Goal: Information Seeking & Learning: Learn about a topic

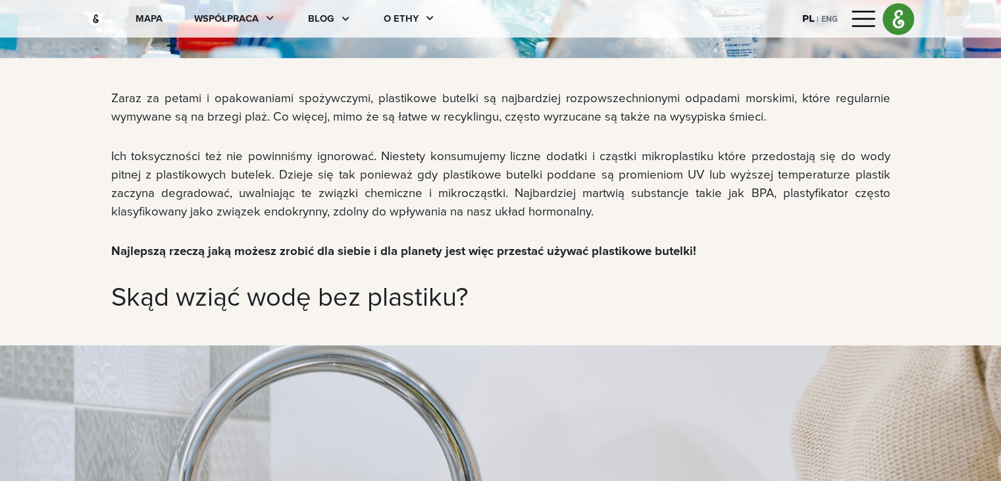
scroll to position [741, 0]
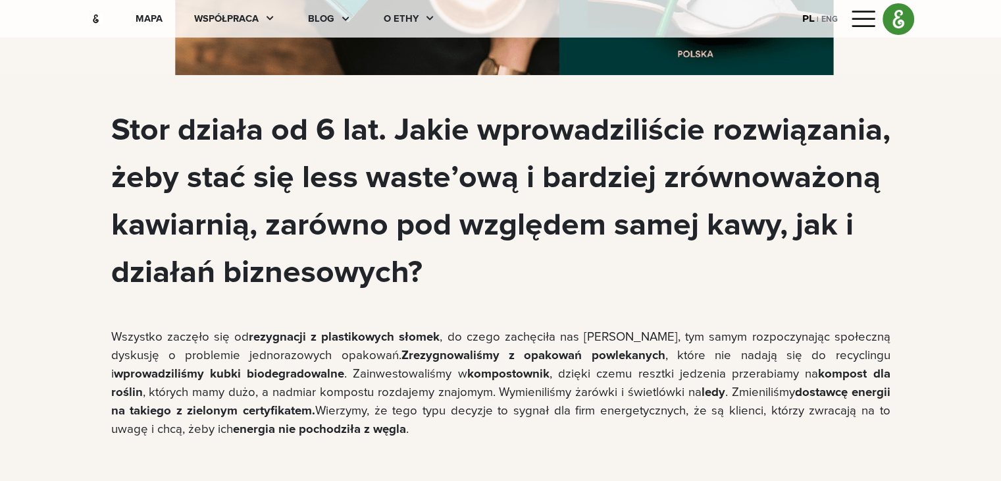
scroll to position [4550, 0]
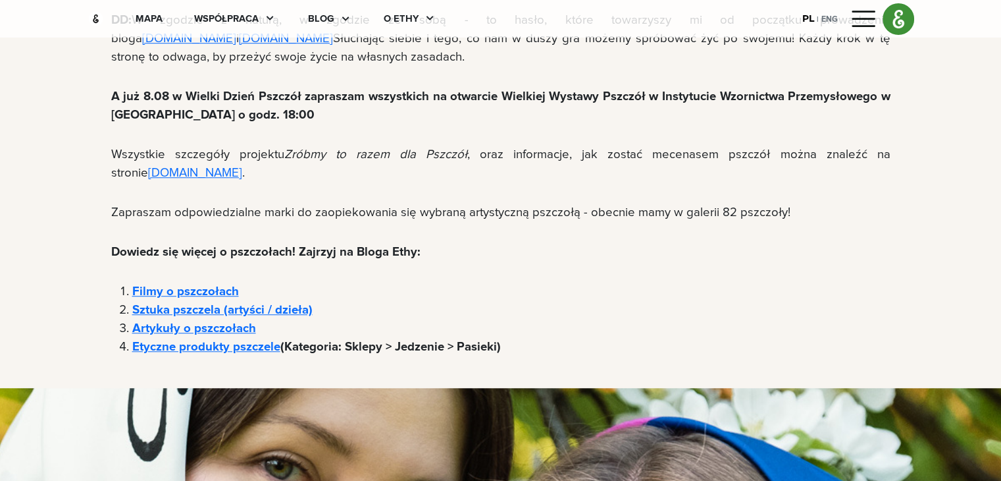
scroll to position [6266, 0]
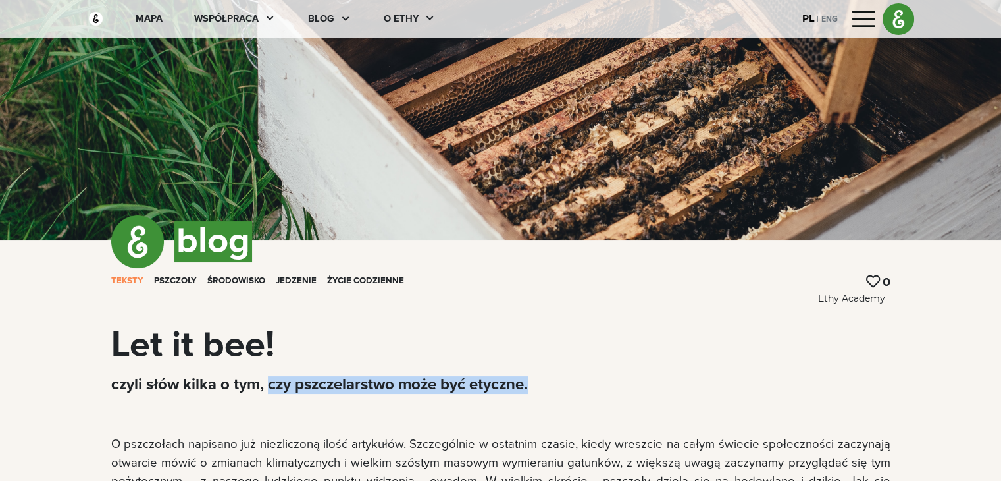
drag, startPoint x: 459, startPoint y: 381, endPoint x: 190, endPoint y: 384, distance: 268.6
click at [190, 384] on p "czyli słów kilka o tym, czy pszczelarstwo może być etyczne." at bounding box center [500, 385] width 779 height 18
copy p "czy pszczelarstwo może być etyczne."
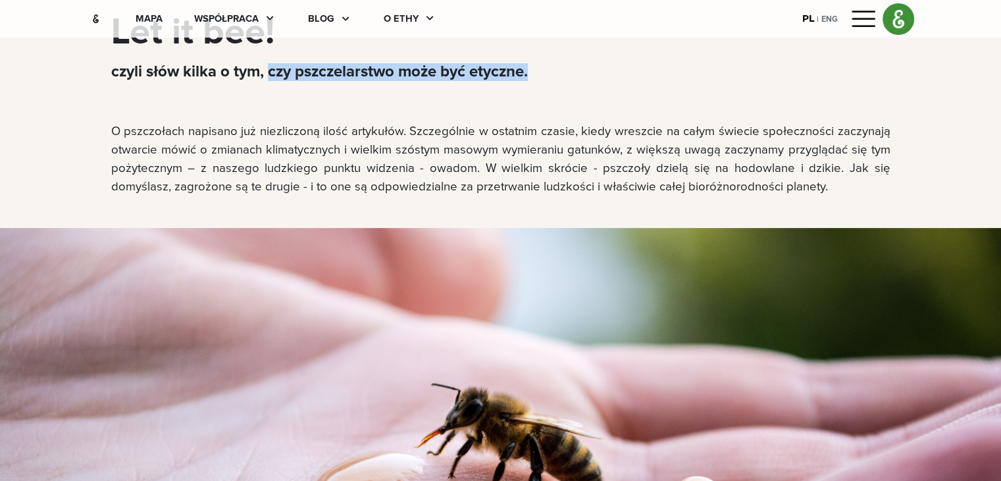
scroll to position [313, 0]
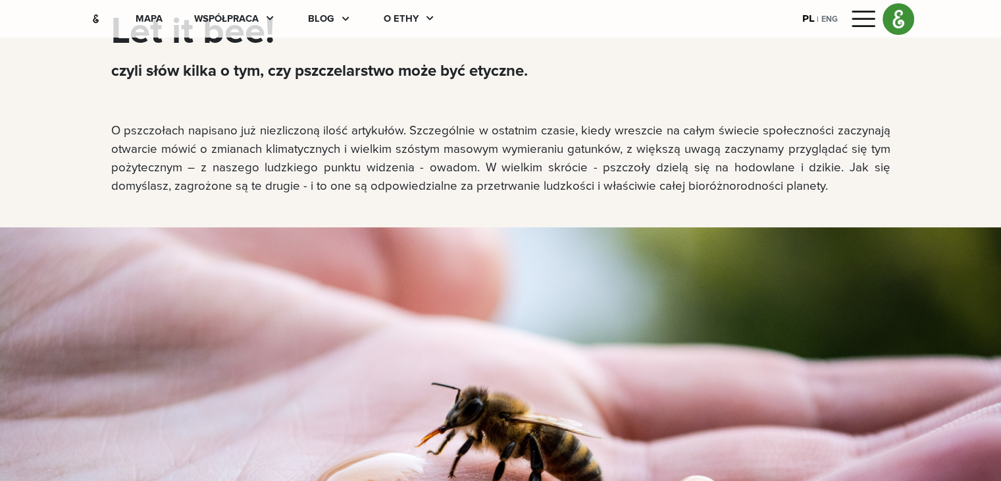
click at [452, 153] on p "O pszczołach napisano już niezliczoną ilość artykułów. Szczególnie w ostatnim c…" at bounding box center [500, 159] width 779 height 74
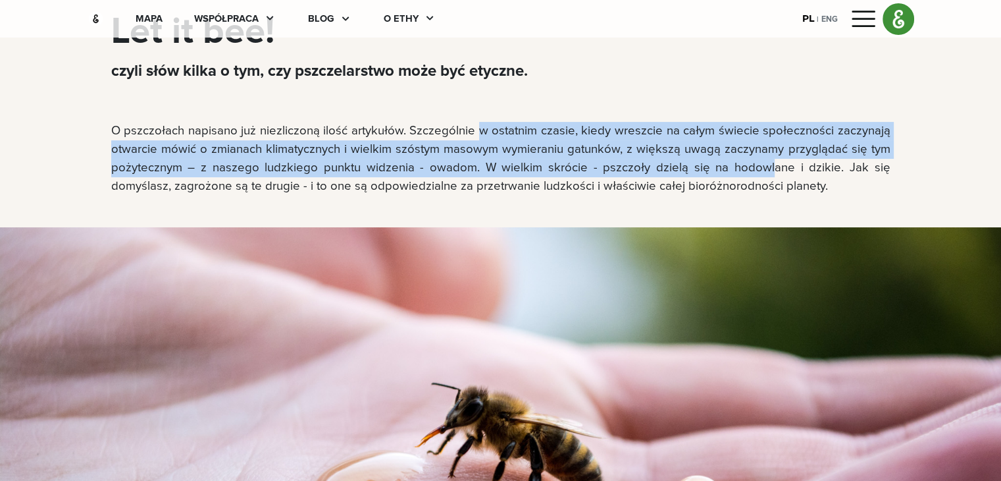
drag, startPoint x: 401, startPoint y: 130, endPoint x: 341, endPoint y: 178, distance: 77.2
click at [341, 178] on p "O pszczołach napisano już niezliczoną ilość artykułów. Szczególnie w ostatnim c…" at bounding box center [500, 159] width 779 height 74
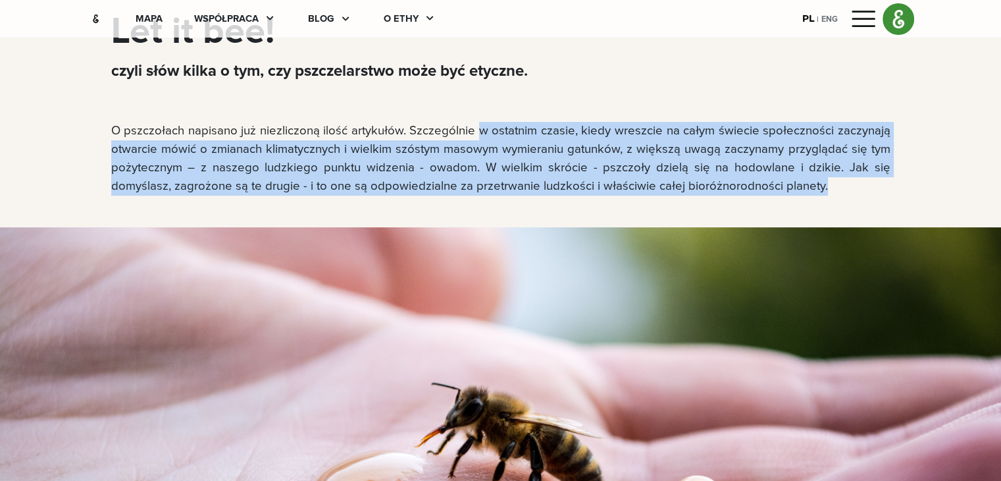
click at [312, 190] on p "O pszczołach napisano już niezliczoną ilość artykułów. Szczególnie w ostatnim c…" at bounding box center [500, 159] width 779 height 74
drag, startPoint x: 334, startPoint y: 129, endPoint x: 287, endPoint y: 188, distance: 75.4
click at [287, 188] on p "O pszczołach napisano już niezliczoną ilość artykułów. Szczególnie w ostatnim c…" at bounding box center [500, 159] width 779 height 74
copy p "Szczególnie w ostatnim czasie, kiedy wreszcie na całym świecie społeczności zac…"
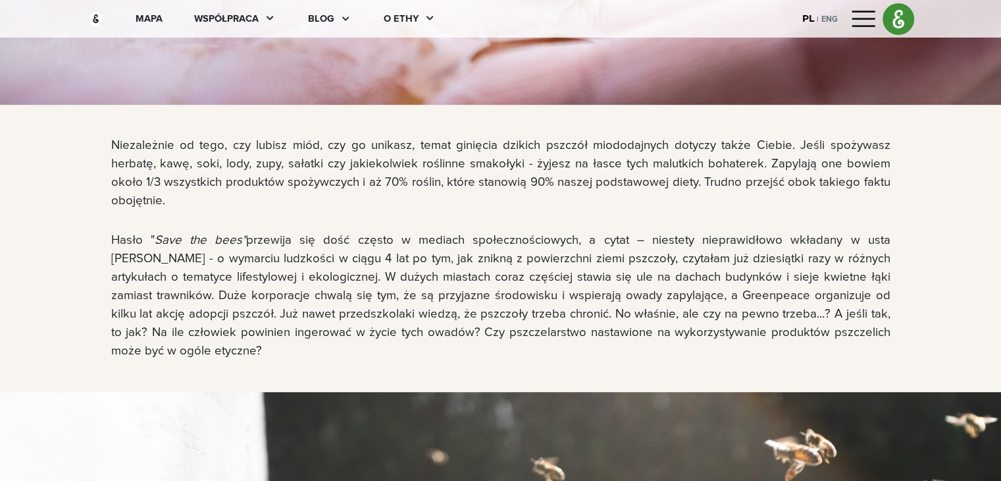
scroll to position [821, 0]
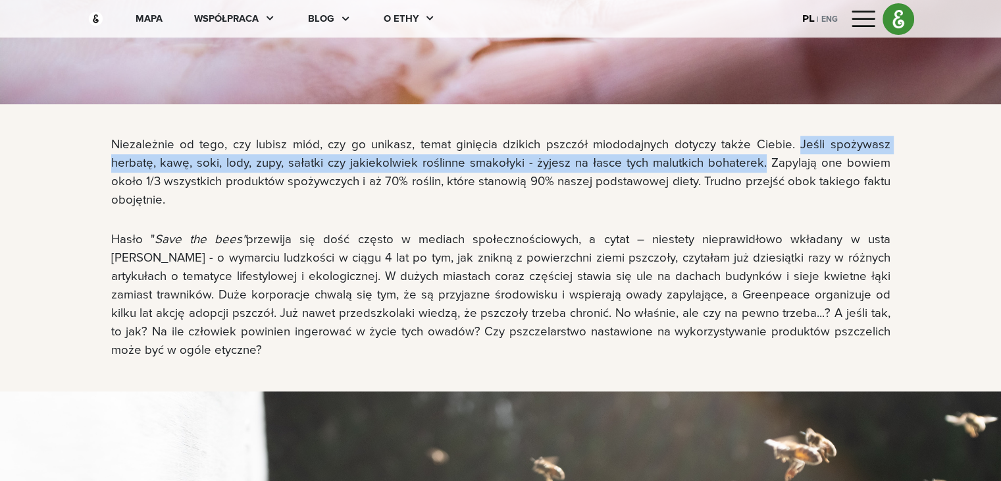
drag, startPoint x: 703, startPoint y: 144, endPoint x: 506, endPoint y: 163, distance: 198.4
click at [506, 163] on span "Niezależnie od tego, czy lubisz miód, czy go unikasz, temat ginięcia dzikich ps…" at bounding box center [500, 172] width 779 height 68
copy span "Jeśli spożywasz herbatę, kawę, soki, lody, zupy, sałatki czy jakiekolwiek rośli…"
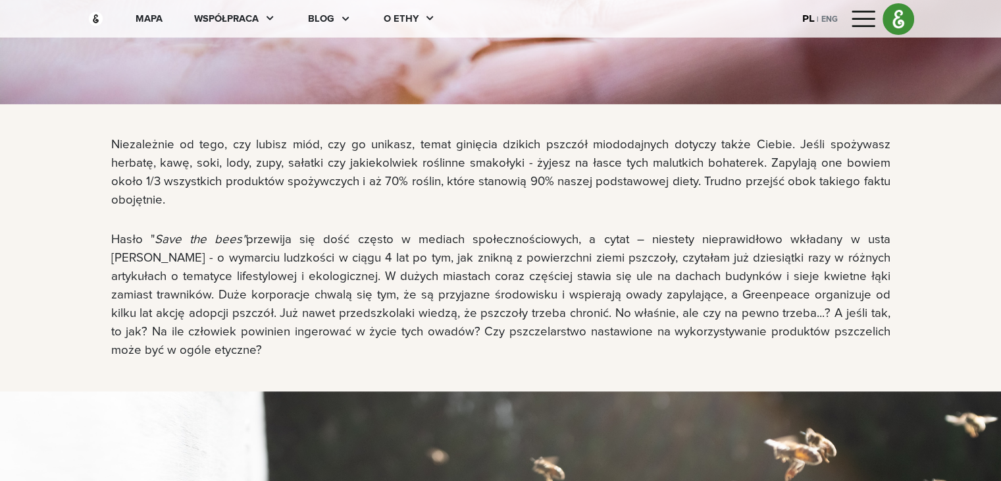
click at [502, 299] on span "przewija się dość często w mediach społecznościowych, a cytat – niestety niepra…" at bounding box center [500, 294] width 779 height 123
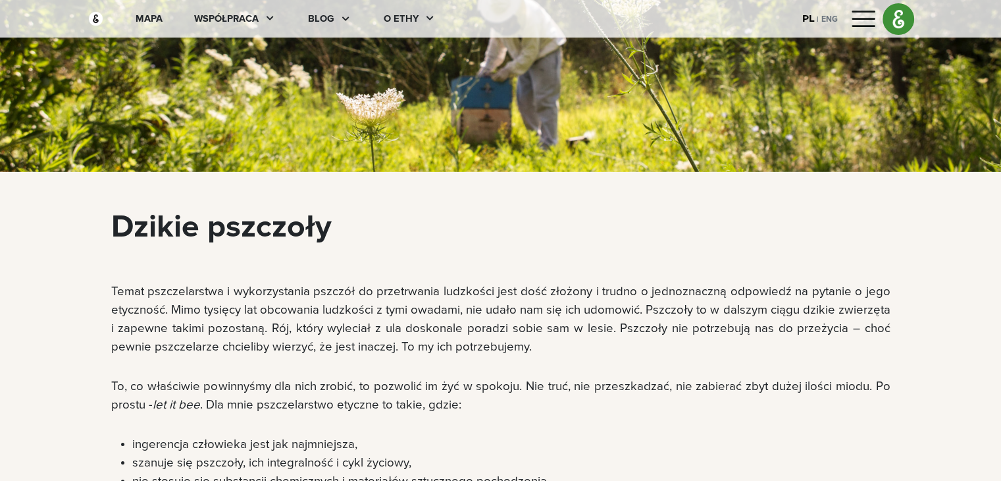
scroll to position [4073, 0]
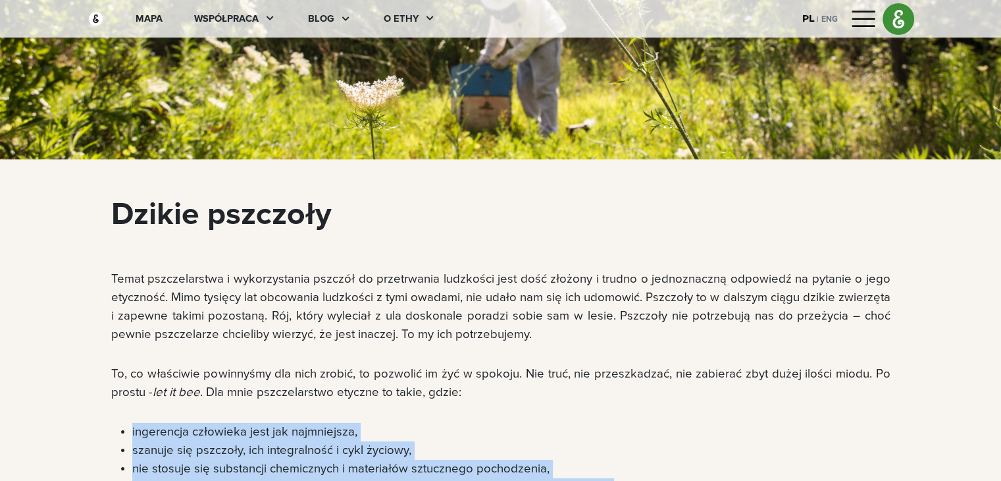
drag, startPoint x: 554, startPoint y: 280, endPoint x: 37, endPoint y: 230, distance: 519.3
click at [111, 423] on ul "ingerencja człowieka jest jak najmniejsza, szanuje się pszczoły, ich integralno…" at bounding box center [500, 460] width 779 height 74
copy ul "ingerencja człowieka jest jak najmniejsza, szanuje się pszczoły, ich integralno…"
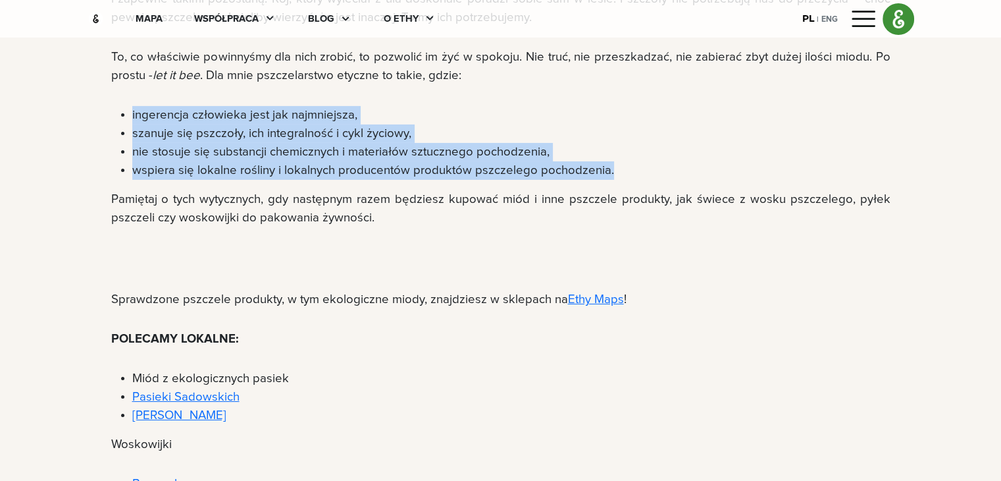
scroll to position [4434, 0]
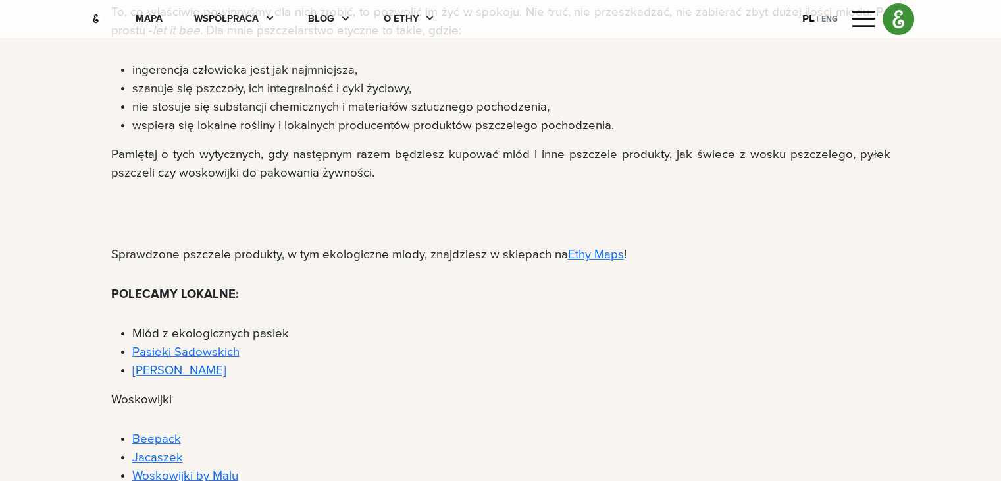
drag, startPoint x: 238, startPoint y: 399, endPoint x: 50, endPoint y: 344, distance: 196.2
copy ul "Miodownik Adoptuj Pszczołę Zróbmy to razem dla pszczół Pszczoły proszą o pomoc"
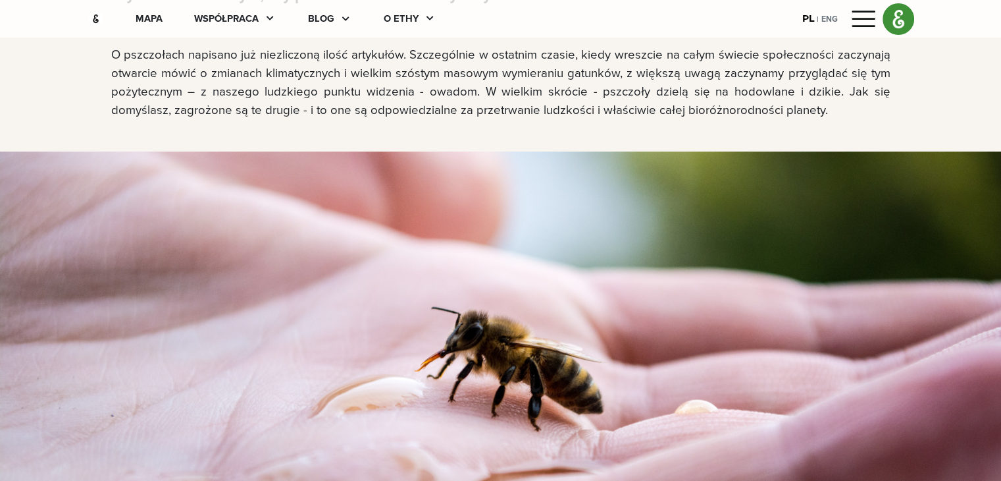
scroll to position [0, 0]
